Goal: Task Accomplishment & Management: Use online tool/utility

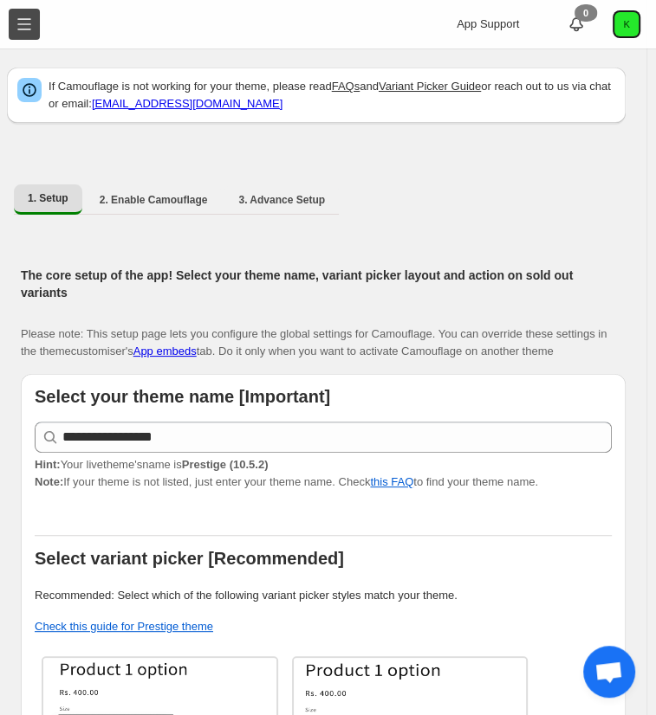
click at [25, 11] on button "Toggle menu" at bounding box center [24, 24] width 31 height 31
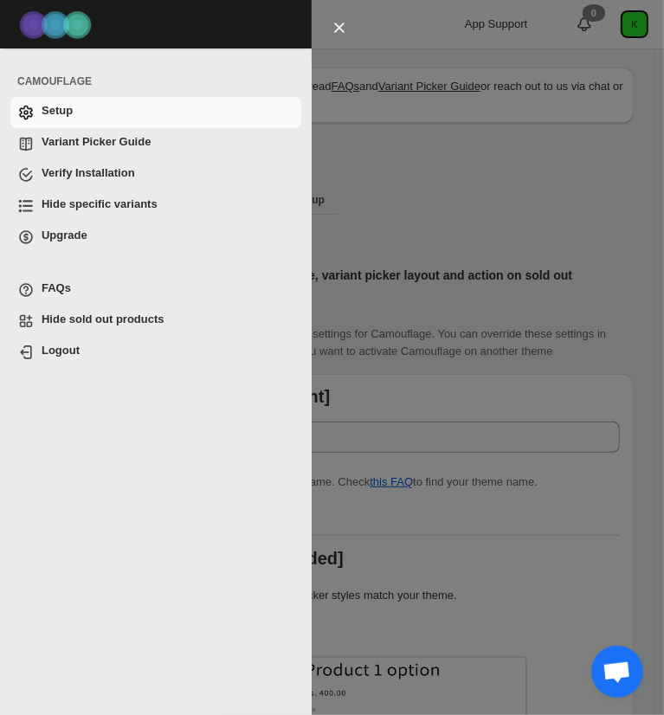
click at [142, 200] on span "Hide specific variants" at bounding box center [100, 203] width 116 height 13
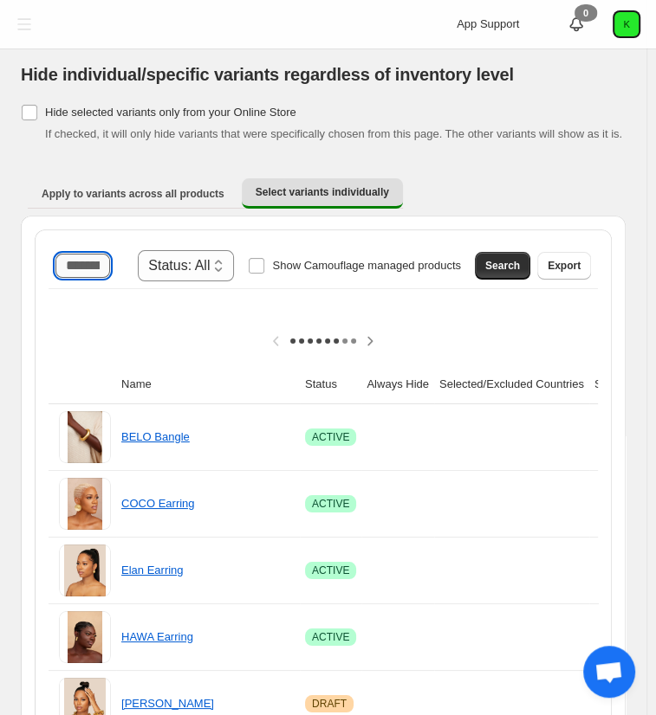
drag, startPoint x: 93, startPoint y: 262, endPoint x: 81, endPoint y: 263, distance: 11.4
click at [81, 263] on input "Search product name" at bounding box center [82, 266] width 55 height 24
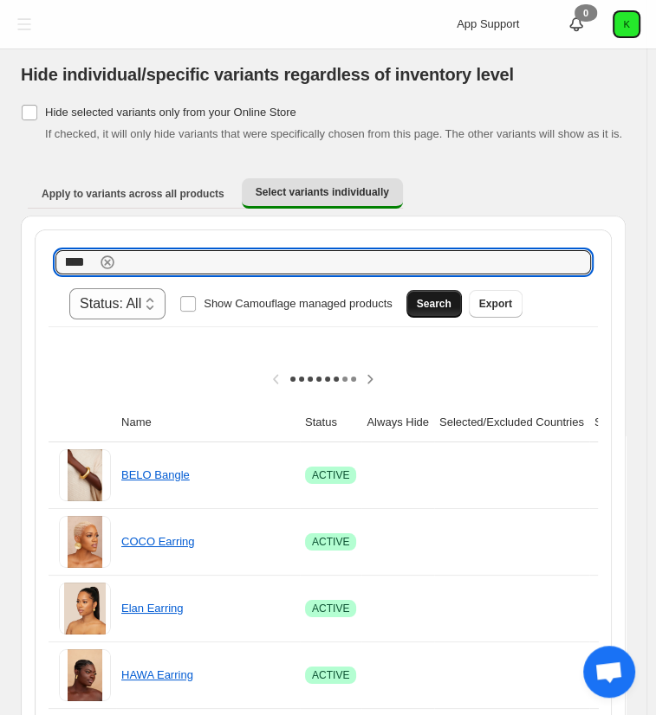
type input "****"
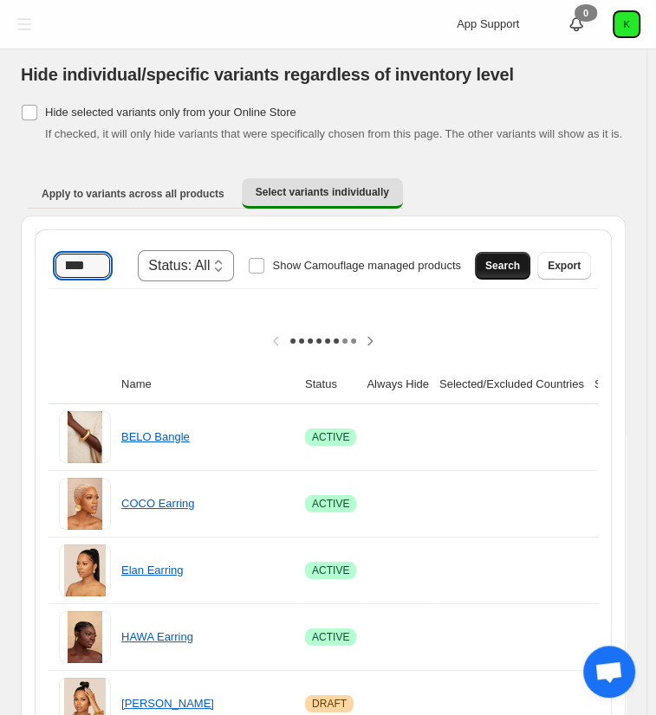
click at [510, 272] on button "Search" at bounding box center [502, 266] width 55 height 28
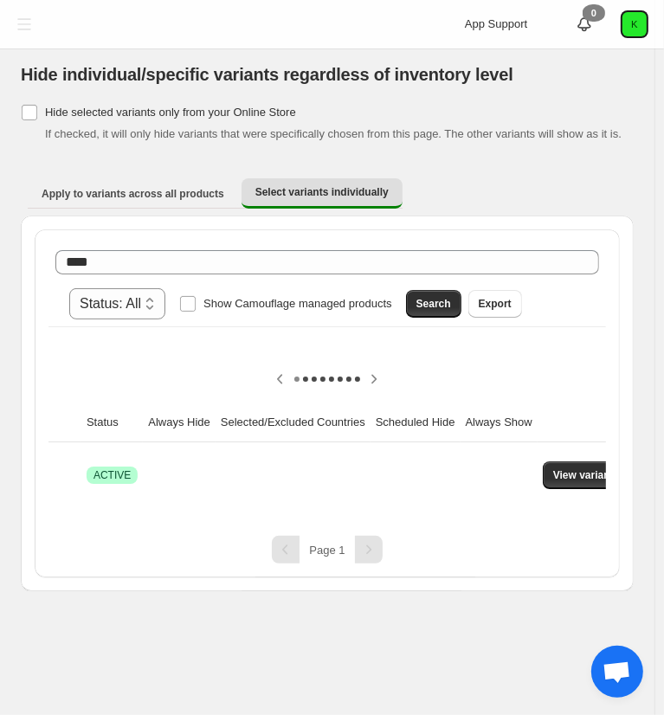
scroll to position [0, 236]
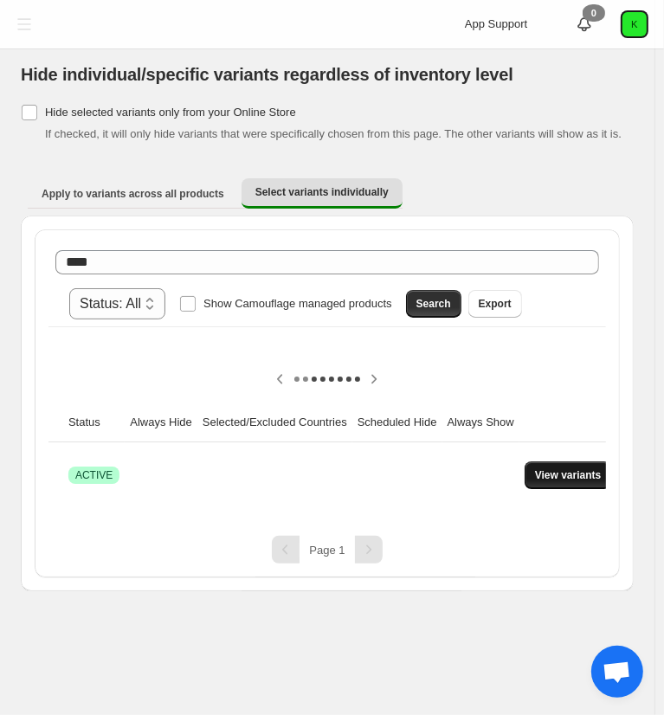
click at [540, 462] on button "View variants" at bounding box center [568, 476] width 87 height 28
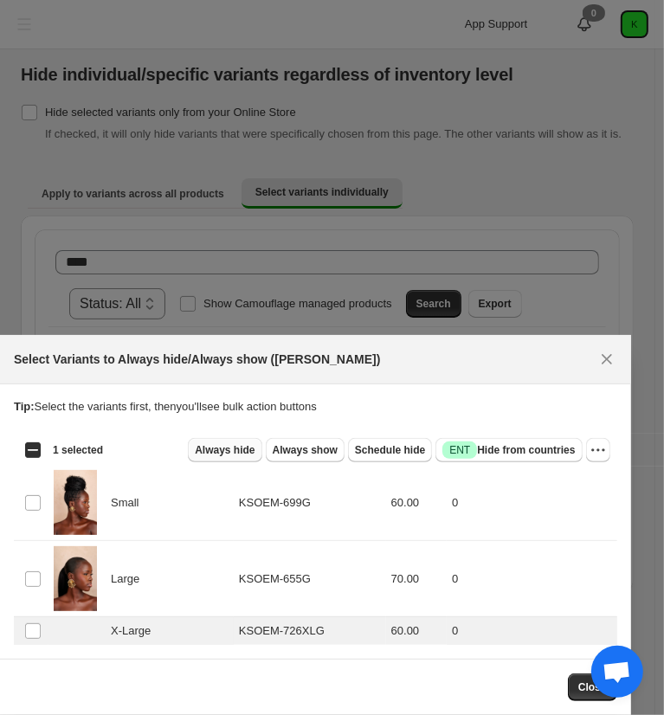
click at [255, 456] on span "Always hide" at bounding box center [225, 450] width 60 height 14
